Goal: Understand process/instructions: Learn about a topic

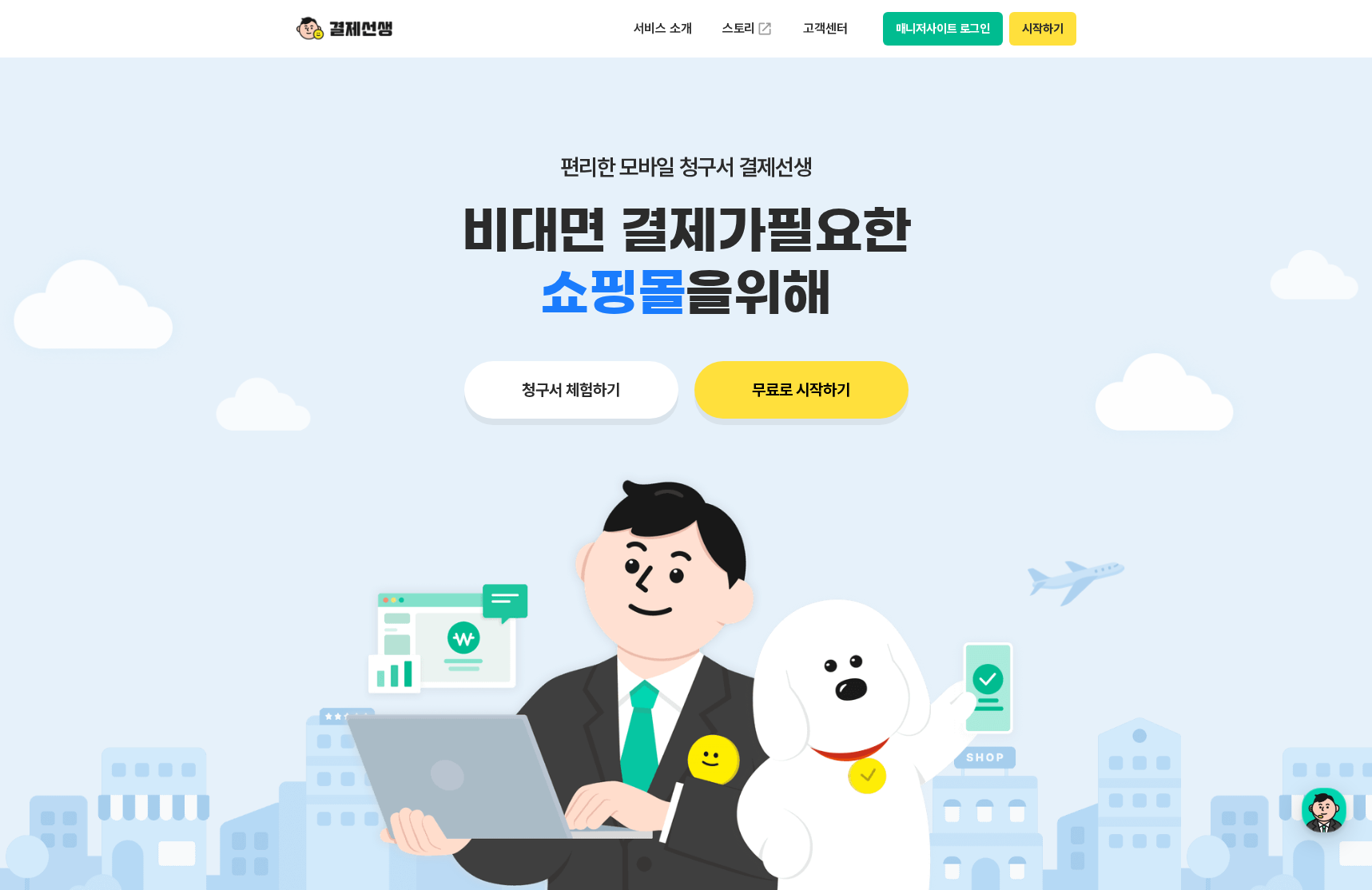
click at [720, 661] on img at bounding box center [686, 677] width 748 height 448
click at [628, 35] on p "서비스 소개" at bounding box center [663, 29] width 80 height 29
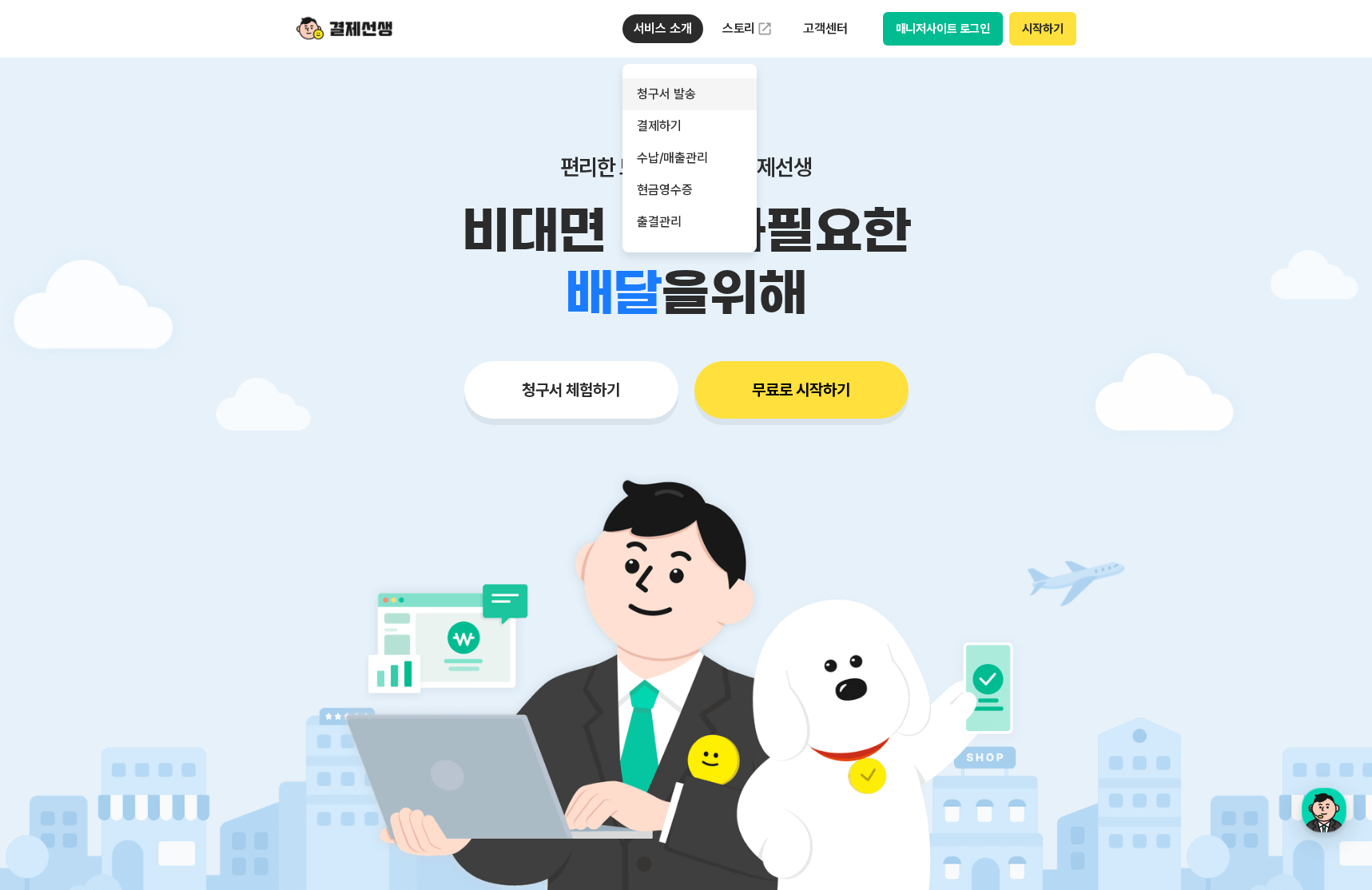
click at [665, 107] on link "청구서 발송" at bounding box center [689, 94] width 134 height 32
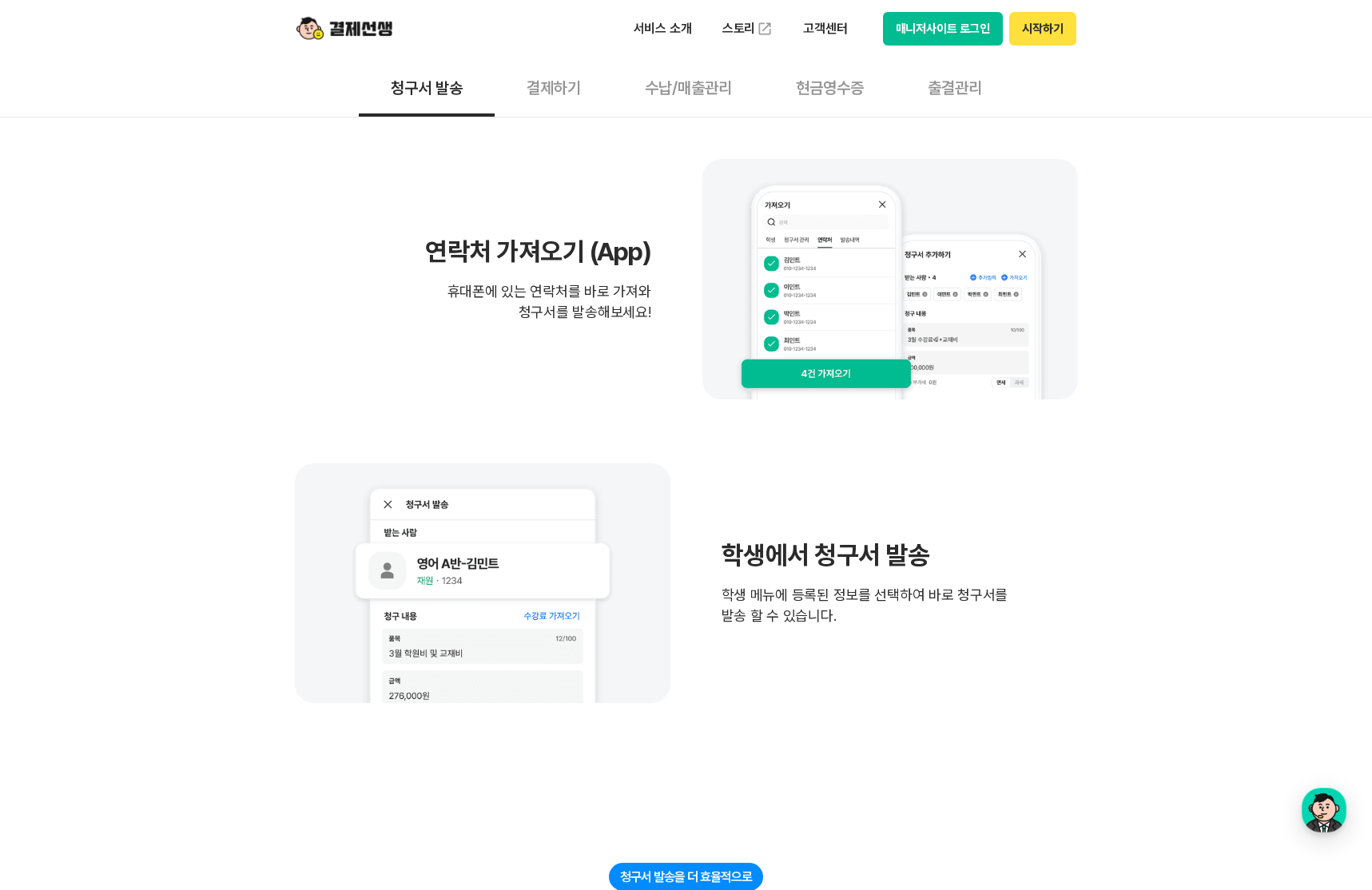
scroll to position [1463, 0]
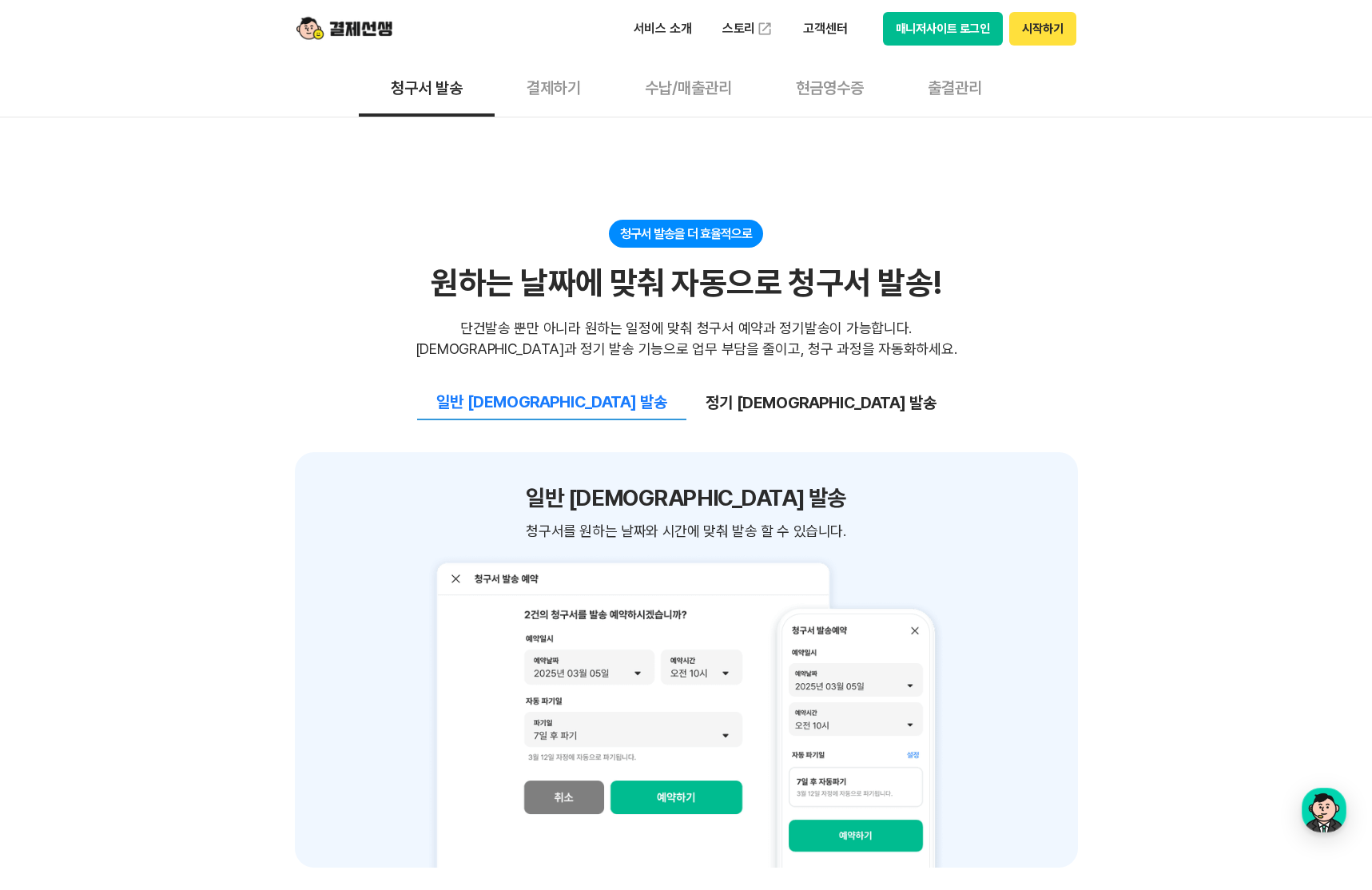
drag, startPoint x: 798, startPoint y: 417, endPoint x: 783, endPoint y: 410, distance: 16.6
click at [794, 415] on button "정기 [DEMOGRAPHIC_DATA] 발송" at bounding box center [821, 402] width 269 height 33
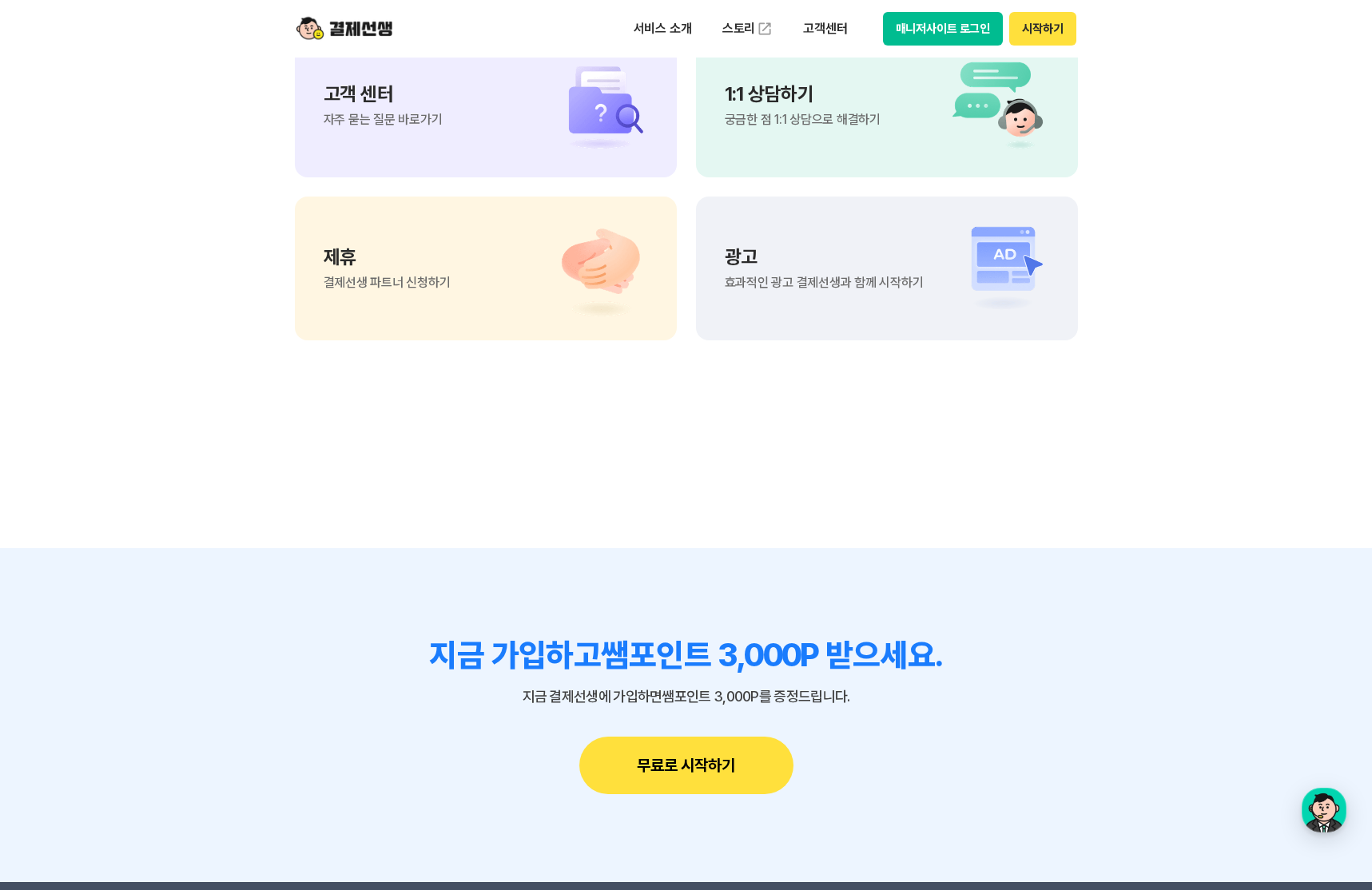
scroll to position [4406, 0]
